Goal: Task Accomplishment & Management: Manage account settings

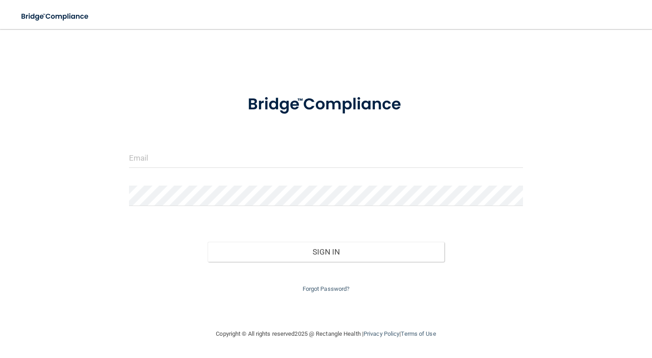
drag, startPoint x: 224, startPoint y: 139, endPoint x: 224, endPoint y: 144, distance: 5.1
click at [224, 144] on form "Invalid email/password. You don't have permission to access that page. Sign In …" at bounding box center [326, 189] width 394 height 211
click at [225, 159] on input "email" at bounding box center [326, 158] width 394 height 20
type input "[EMAIL_ADDRESS][DOMAIN_NAME]"
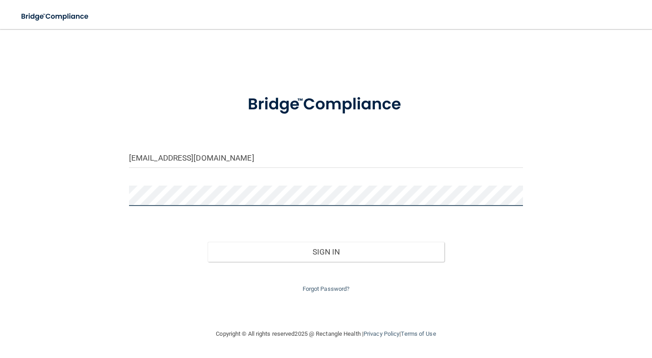
click at [208, 242] on button "Sign In" at bounding box center [326, 252] width 236 height 20
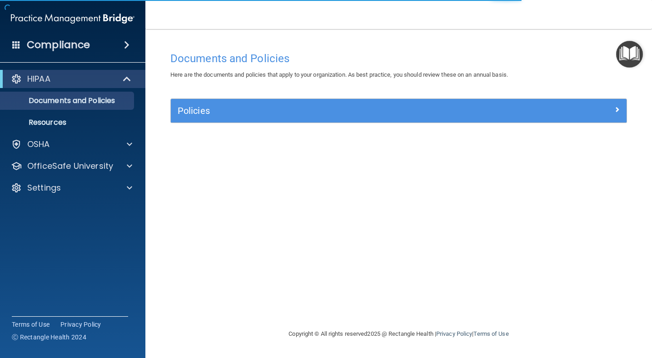
click at [124, 48] on span at bounding box center [126, 45] width 5 height 11
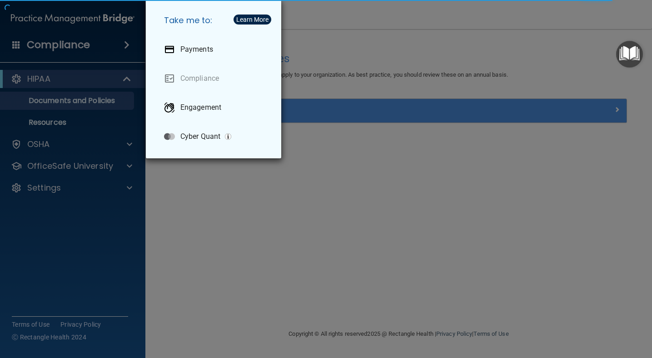
click at [254, 22] on div "Learn More" at bounding box center [252, 19] width 32 height 6
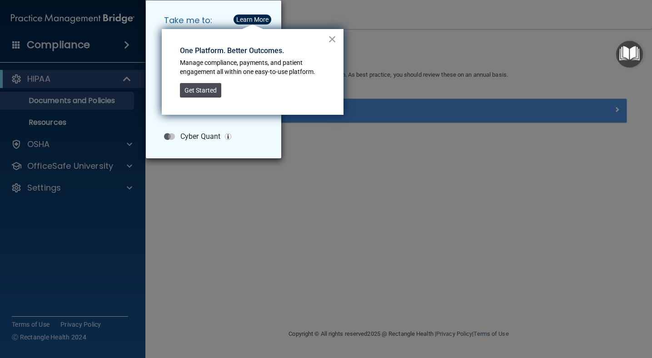
click at [197, 89] on button "Get Started" at bounding box center [200, 90] width 41 height 15
